Goal: Answer question/provide support

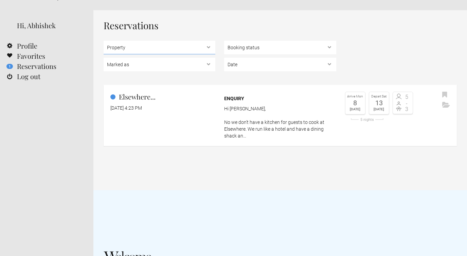
click at [207, 48] on select "Property Elsewhere..." at bounding box center [160, 48] width 112 height 14
select select "1816"
click at [104, 41] on select "Property Elsewhere..." at bounding box center [160, 48] width 112 height 14
click at [257, 48] on select "Booking status Pending bookings , Confirmed bookings , Unsuccessful bookings" at bounding box center [280, 48] width 112 height 14
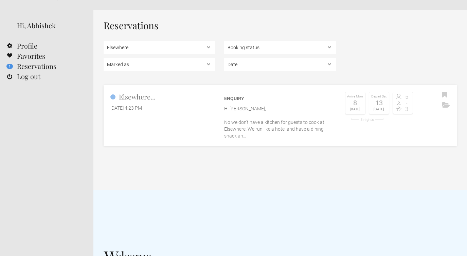
click at [240, 136] on p "Hi Abhishek, No we don't have a kitchen for guests to cook at Elsewhere. We run…" at bounding box center [280, 122] width 112 height 34
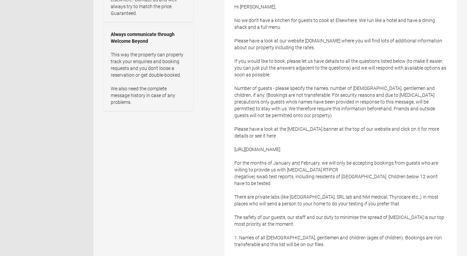
scroll to position [198, 0]
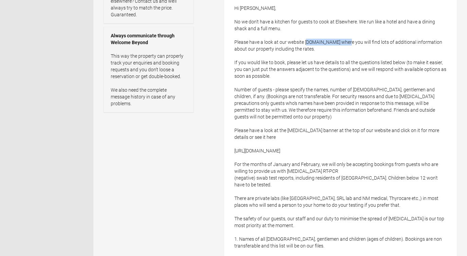
drag, startPoint x: 305, startPoint y: 45, endPoint x: 348, endPoint y: 43, distance: 42.8
copy div "[DOMAIN_NAME]"
